Goal: Information Seeking & Learning: Learn about a topic

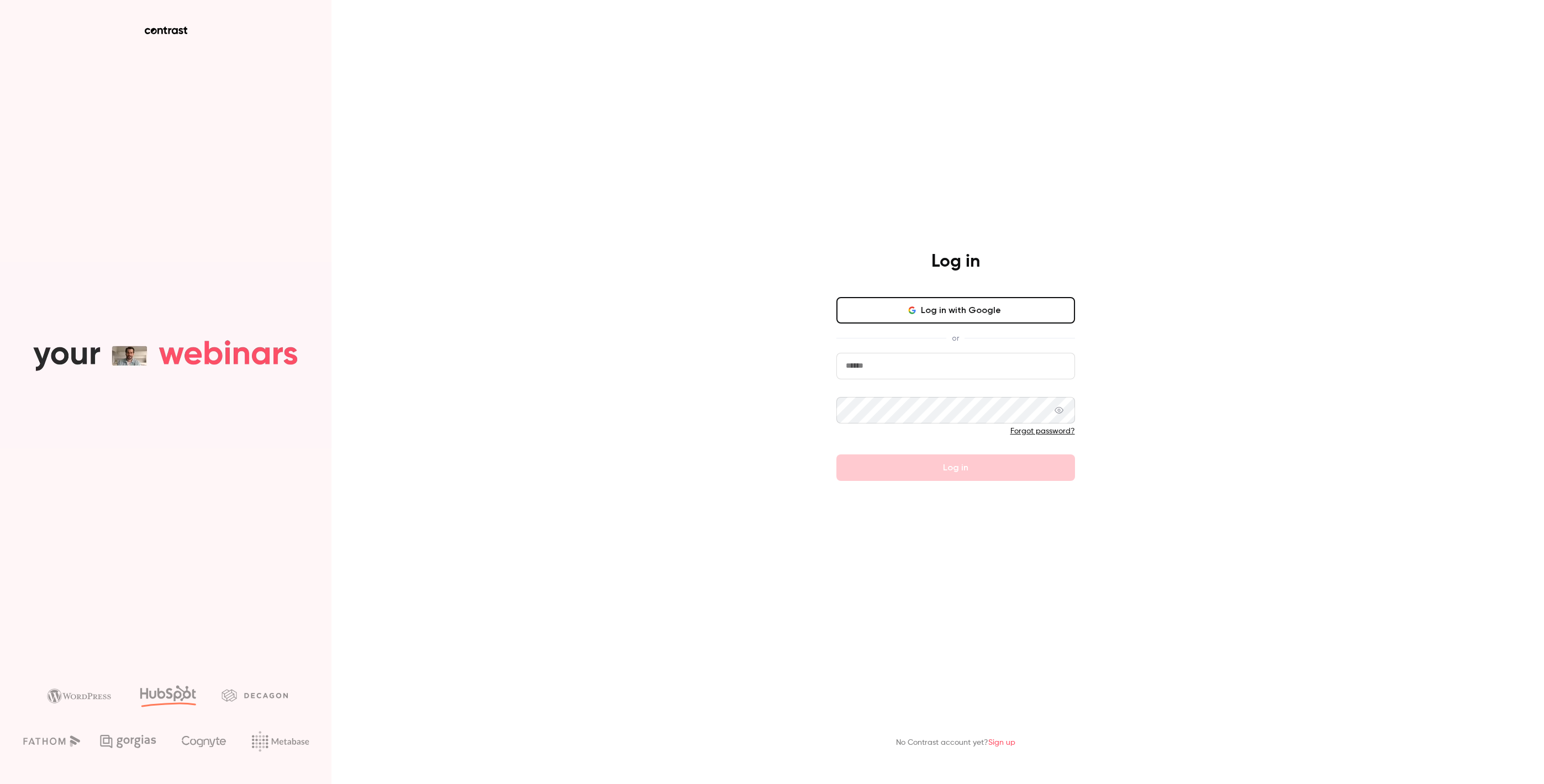
type input "**********"
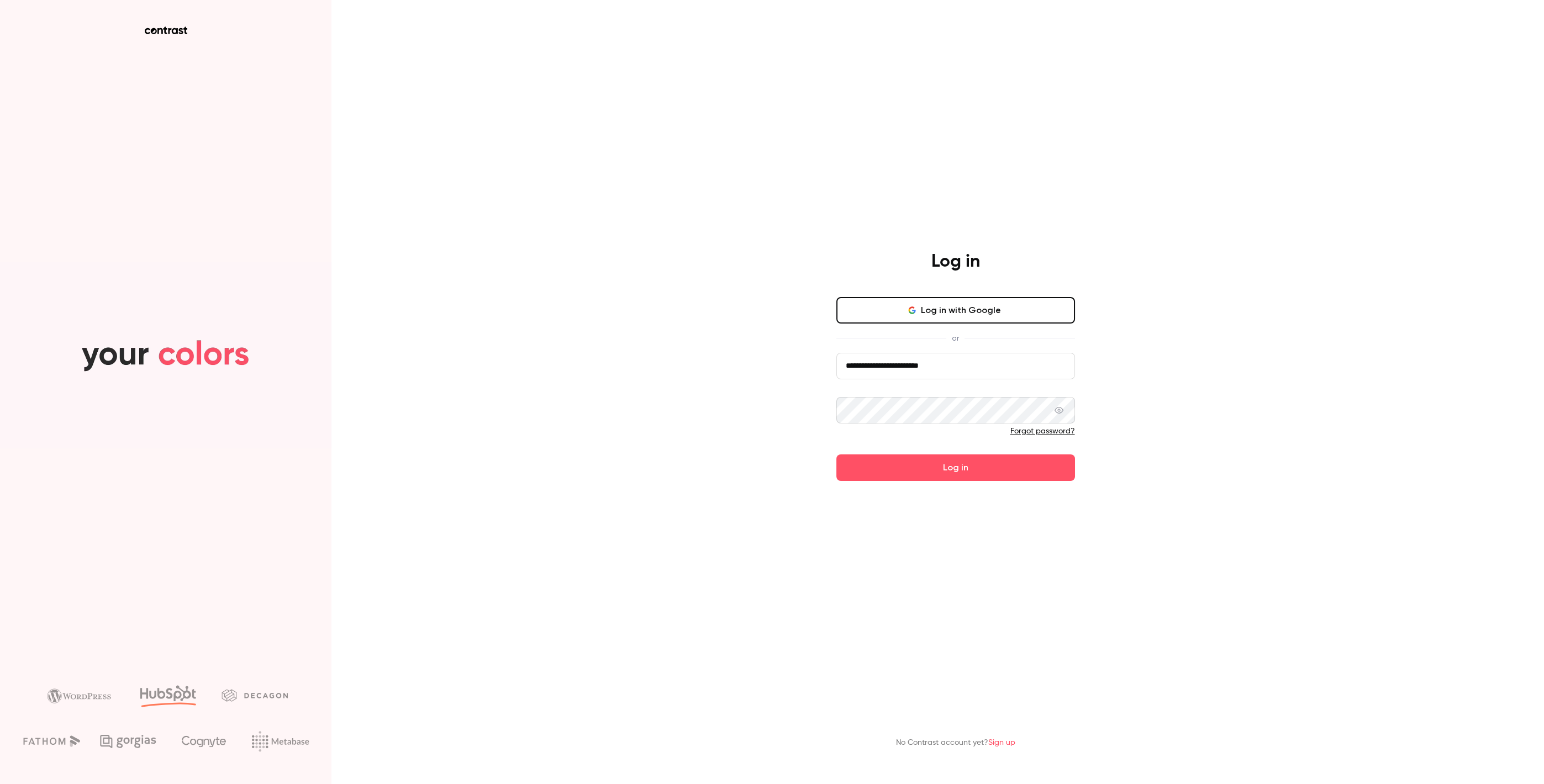
click at [857, 470] on button "Log in" at bounding box center [955, 467] width 239 height 26
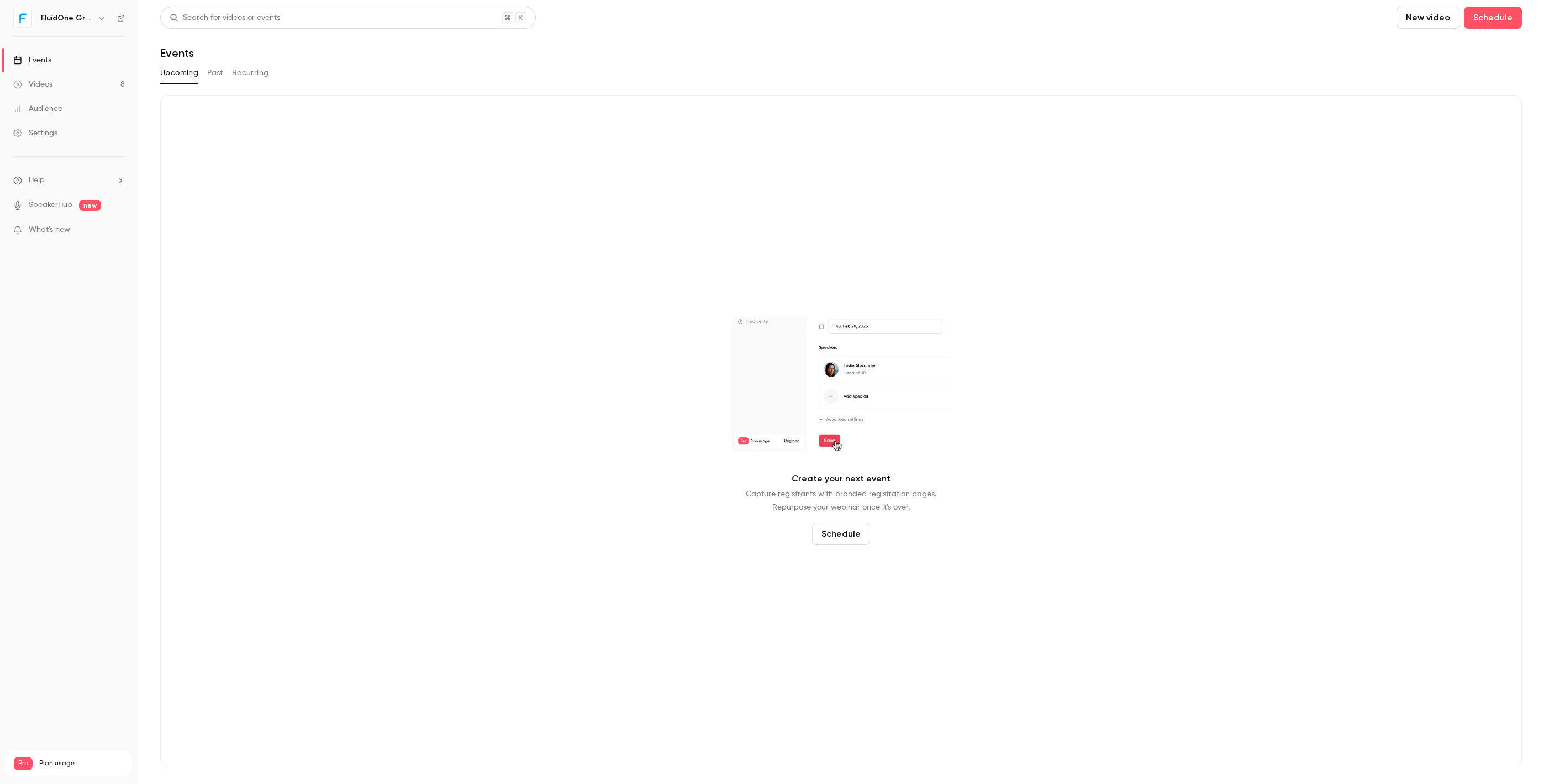
click at [100, 89] on link "Videos 8" at bounding box center [69, 84] width 138 height 24
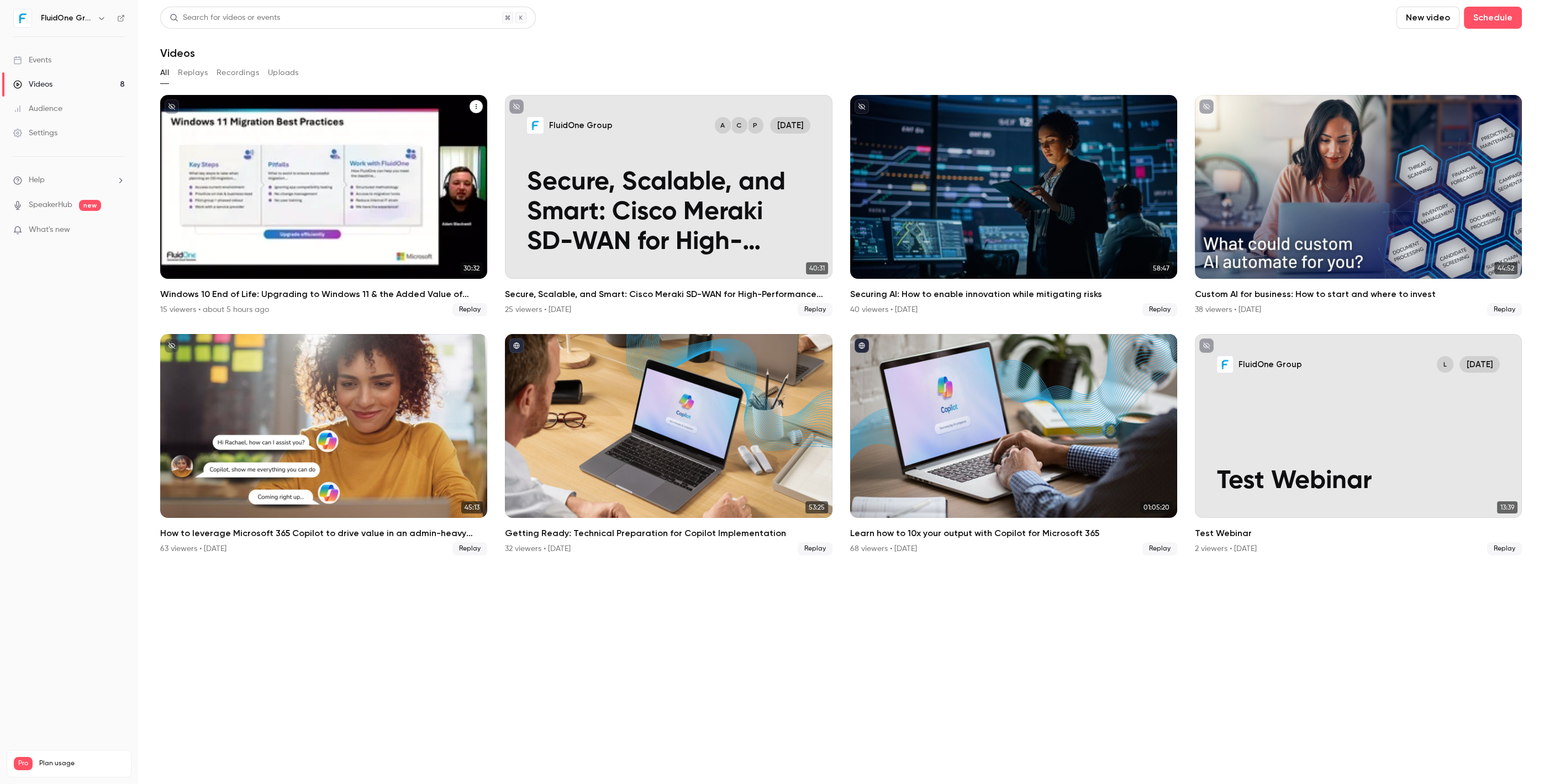
click at [367, 298] on h2 "Windows 10 End of Life: Upgrading to Windows 11 & the Added Value of Business P…" at bounding box center [324, 294] width 327 height 14
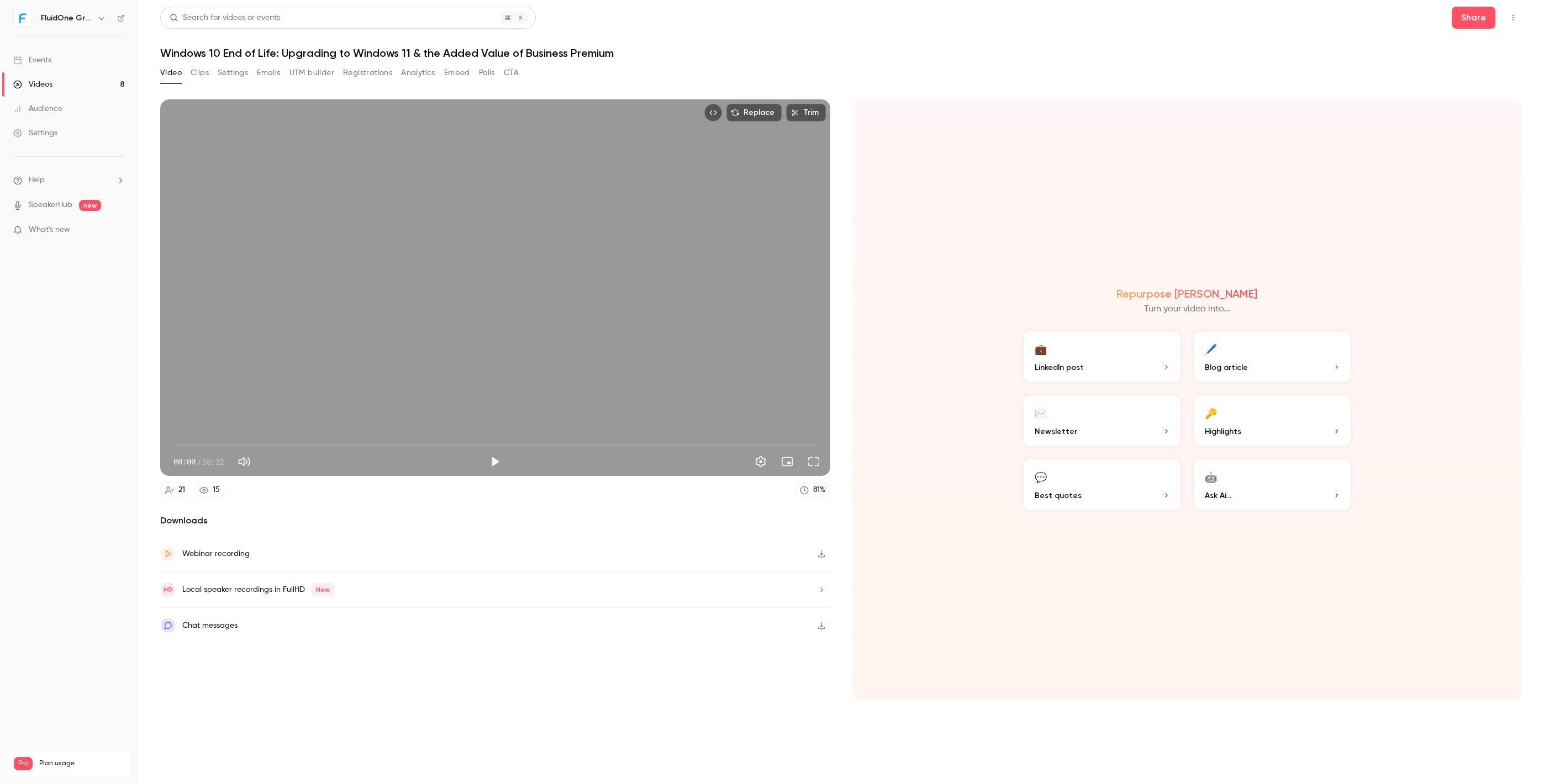
click at [377, 76] on button "Registrations" at bounding box center [367, 73] width 49 height 17
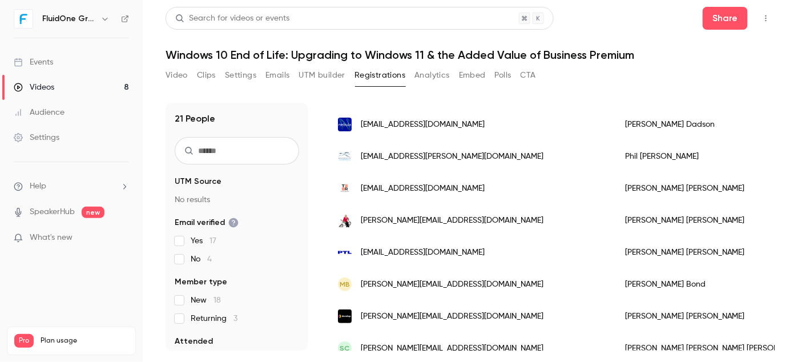
scroll to position [155, 0]
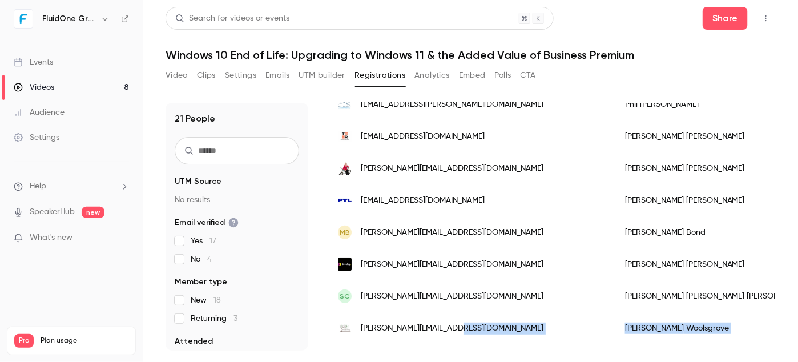
drag, startPoint x: 381, startPoint y: 345, endPoint x: 449, endPoint y: 340, distance: 67.5
click at [677, 22] on div "Search for videos or events Share" at bounding box center [471, 18] width 610 height 23
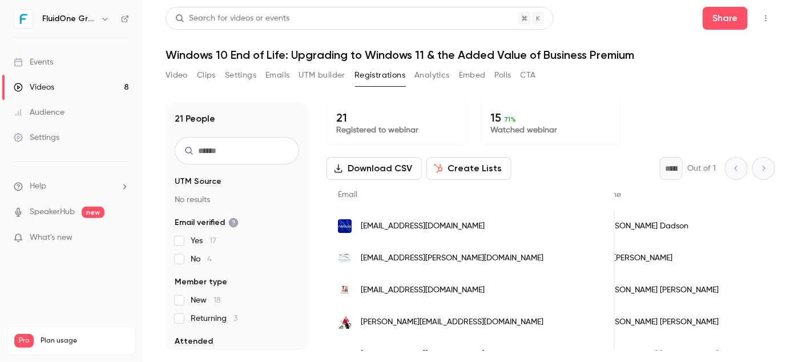
scroll to position [0, 0]
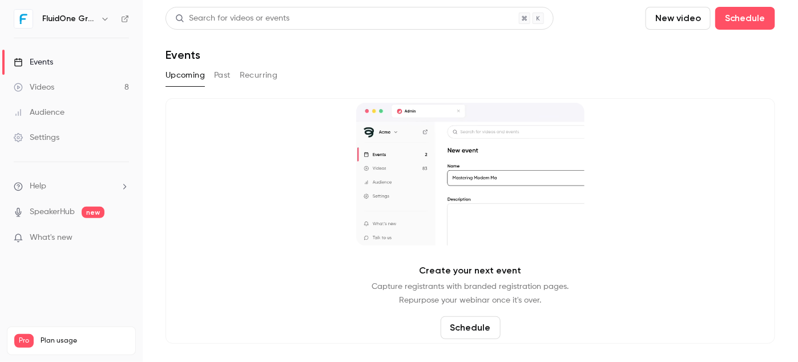
click at [73, 84] on link "Videos 8" at bounding box center [71, 87] width 143 height 25
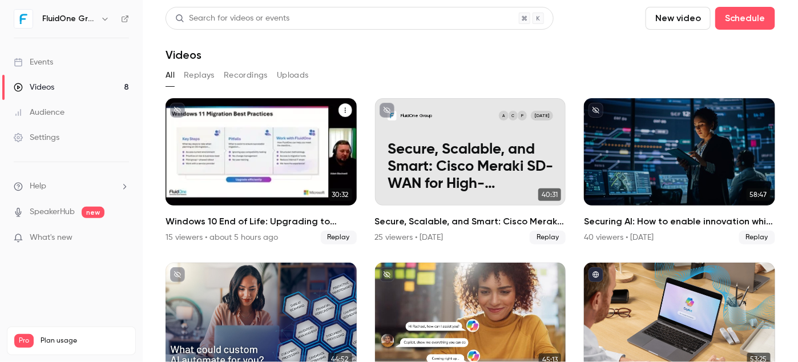
click at [232, 138] on div "Windows 10 End of Life: Upgrading to Windows 11 & the Added Value of Business P…" at bounding box center [261, 151] width 191 height 107
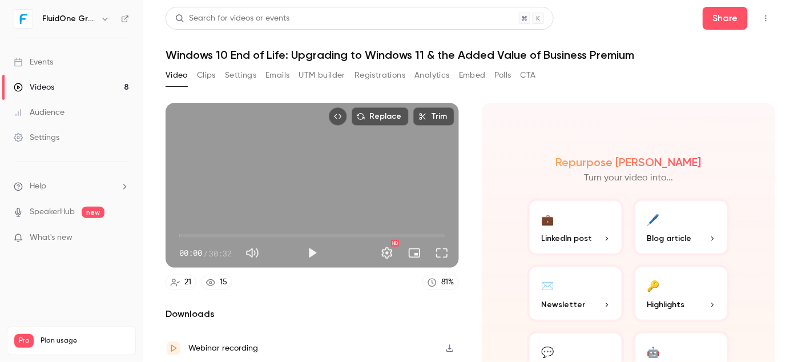
click at [387, 76] on button "Registrations" at bounding box center [379, 75] width 51 height 18
